Goal: Task Accomplishment & Management: Manage account settings

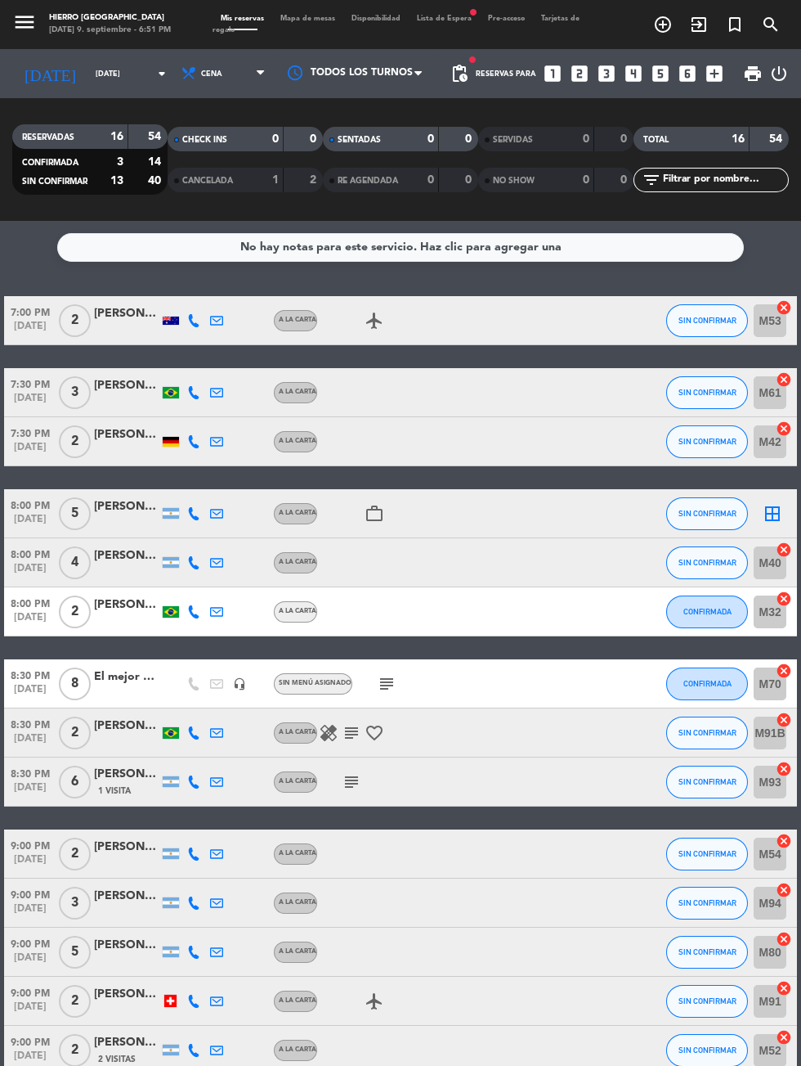
click at [770, 506] on icon "border_all" at bounding box center [773, 514] width 20 height 20
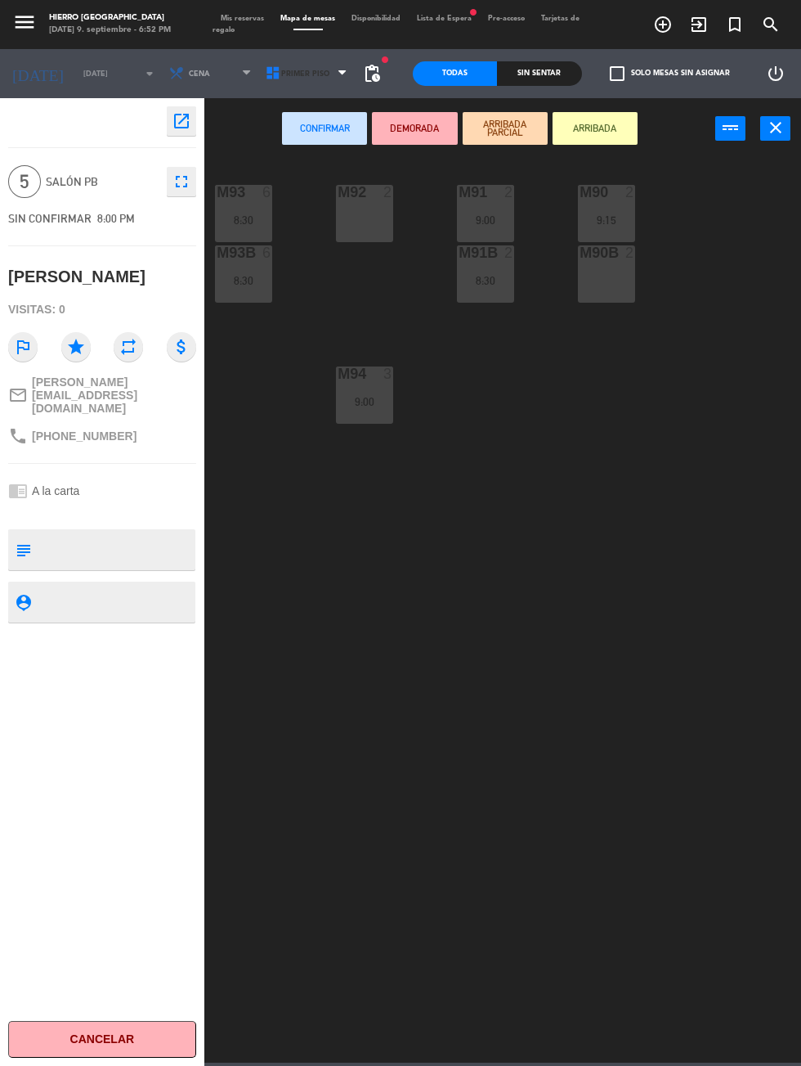
click at [336, 85] on span "Primer Piso" at bounding box center [308, 74] width 96 height 36
click at [785, 772] on div "M93 6 8:30 M92 2 M91 2 9:00 M90 2 9:15 M93B 6 8:30 M91B 2 8:30 M90B 2 M94 3 9:00" at bounding box center [507, 609] width 589 height 906
click at [339, 85] on span "Primer Piso" at bounding box center [308, 74] width 96 height 36
click at [306, 139] on ng-component "menu Hierro [PERSON_NAME] [DATE] 9. septiembre - 6:52 PM Mis reservas Mapa de m…" at bounding box center [400, 531] width 801 height 1062
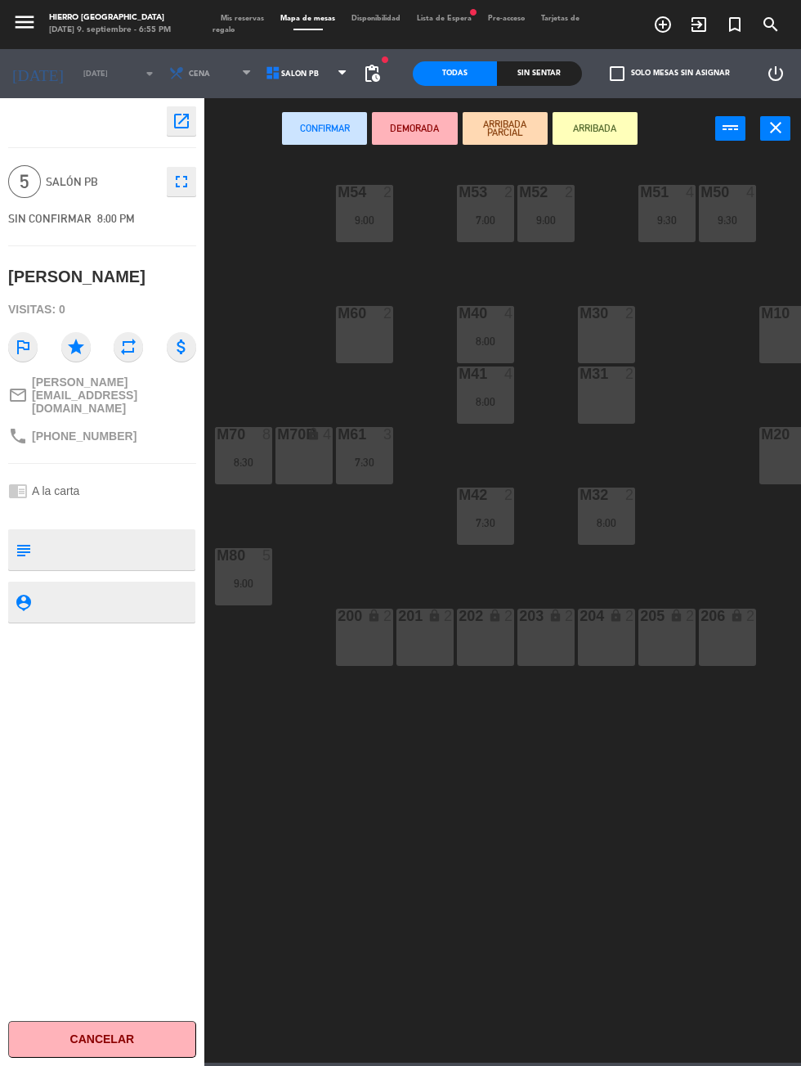
click at [780, 312] on div at bounding box center [788, 313] width 27 height 15
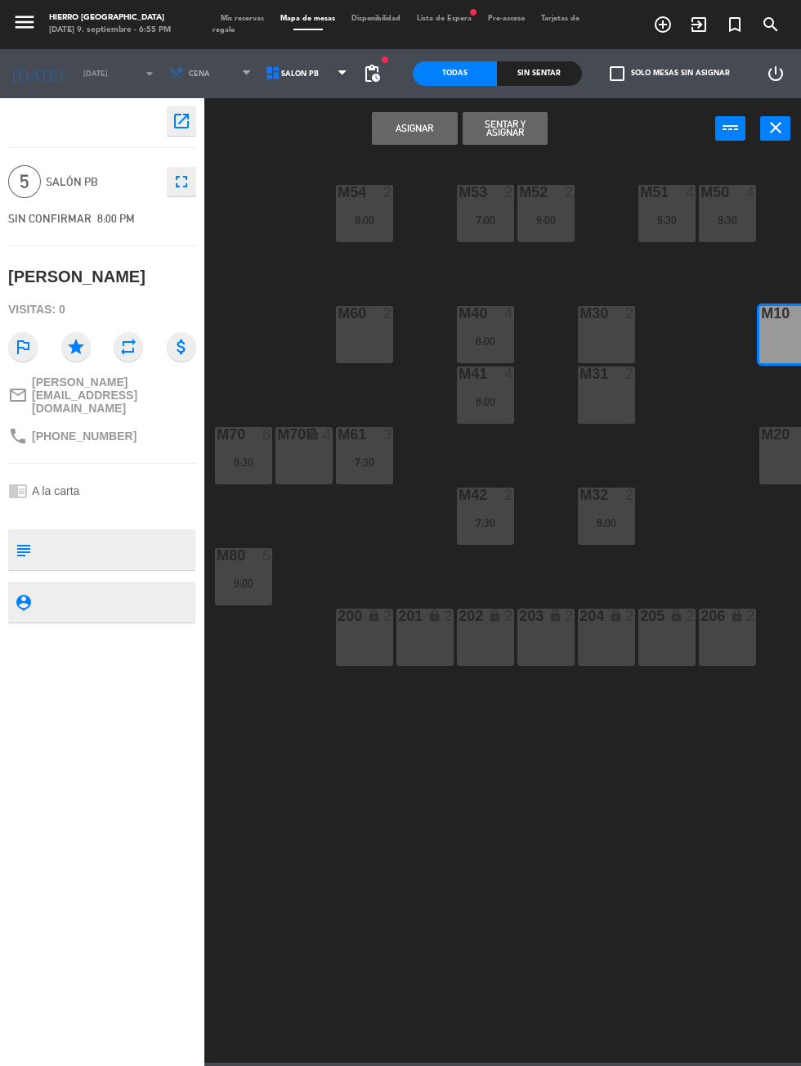
click at [401, 123] on button "Asignar" at bounding box center [414, 128] width 85 height 33
